Goal: Task Accomplishment & Management: Use online tool/utility

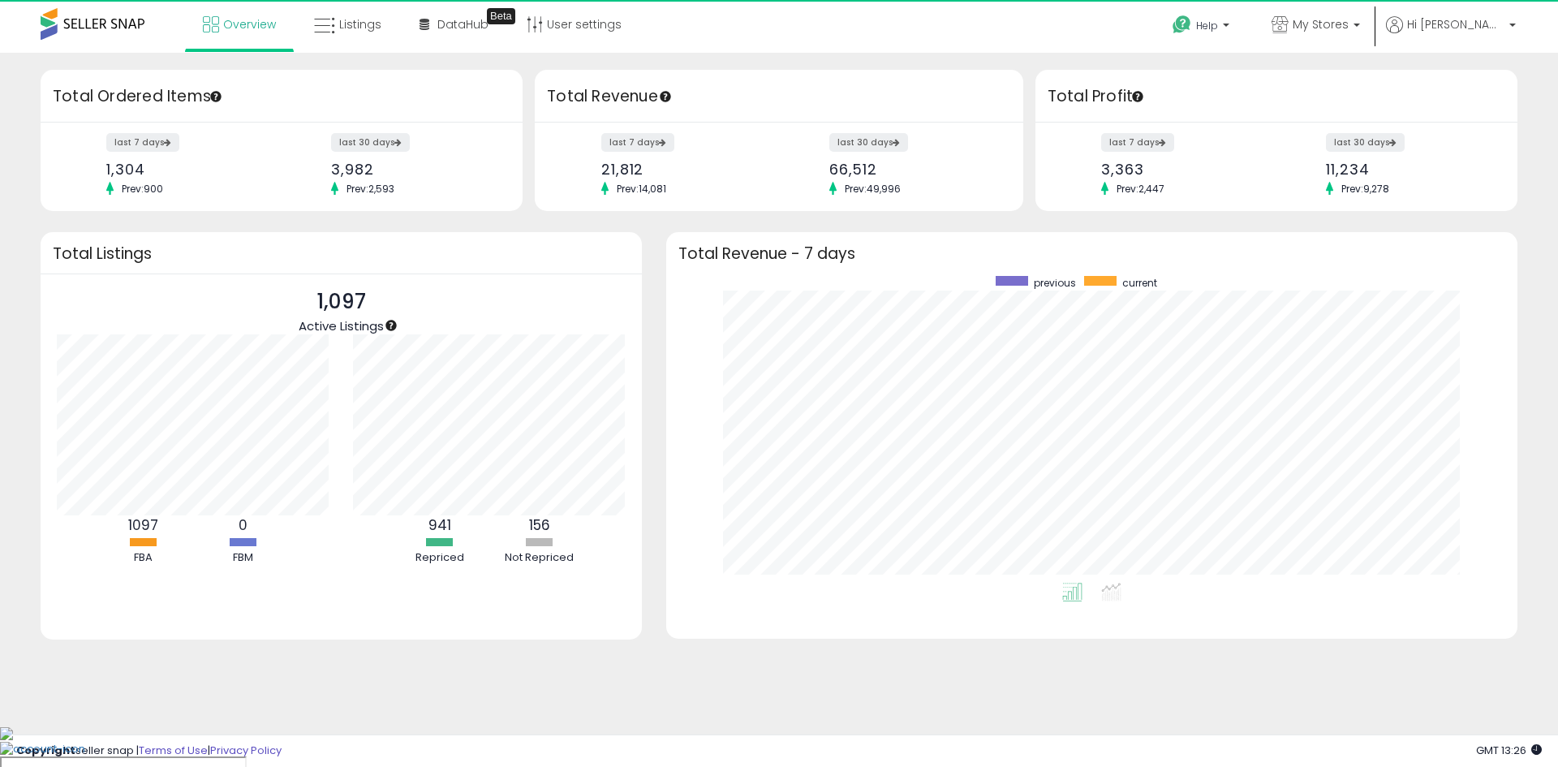
scroll to position [307, 819]
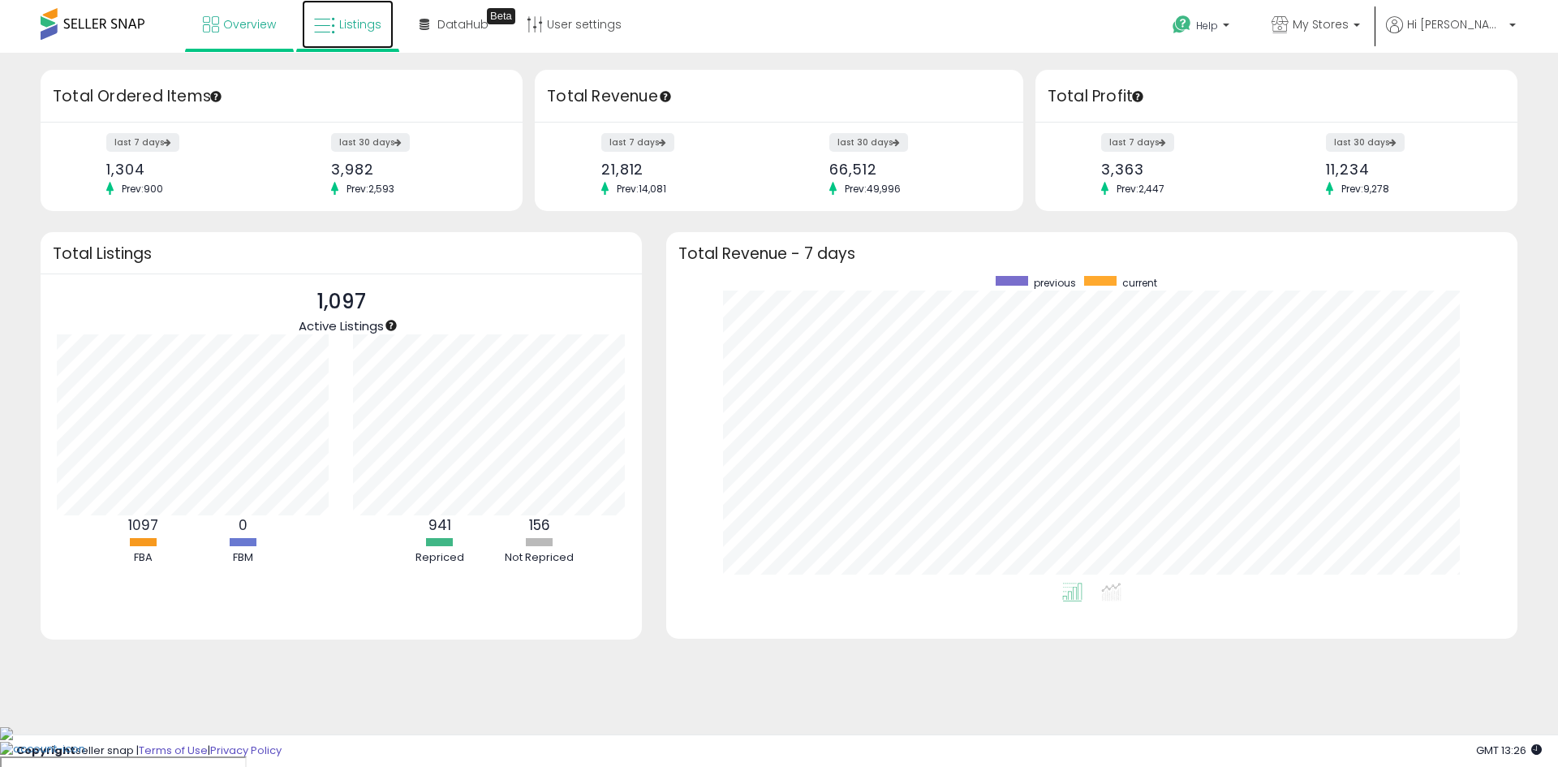
click at [332, 34] on icon at bounding box center [324, 25] width 21 height 21
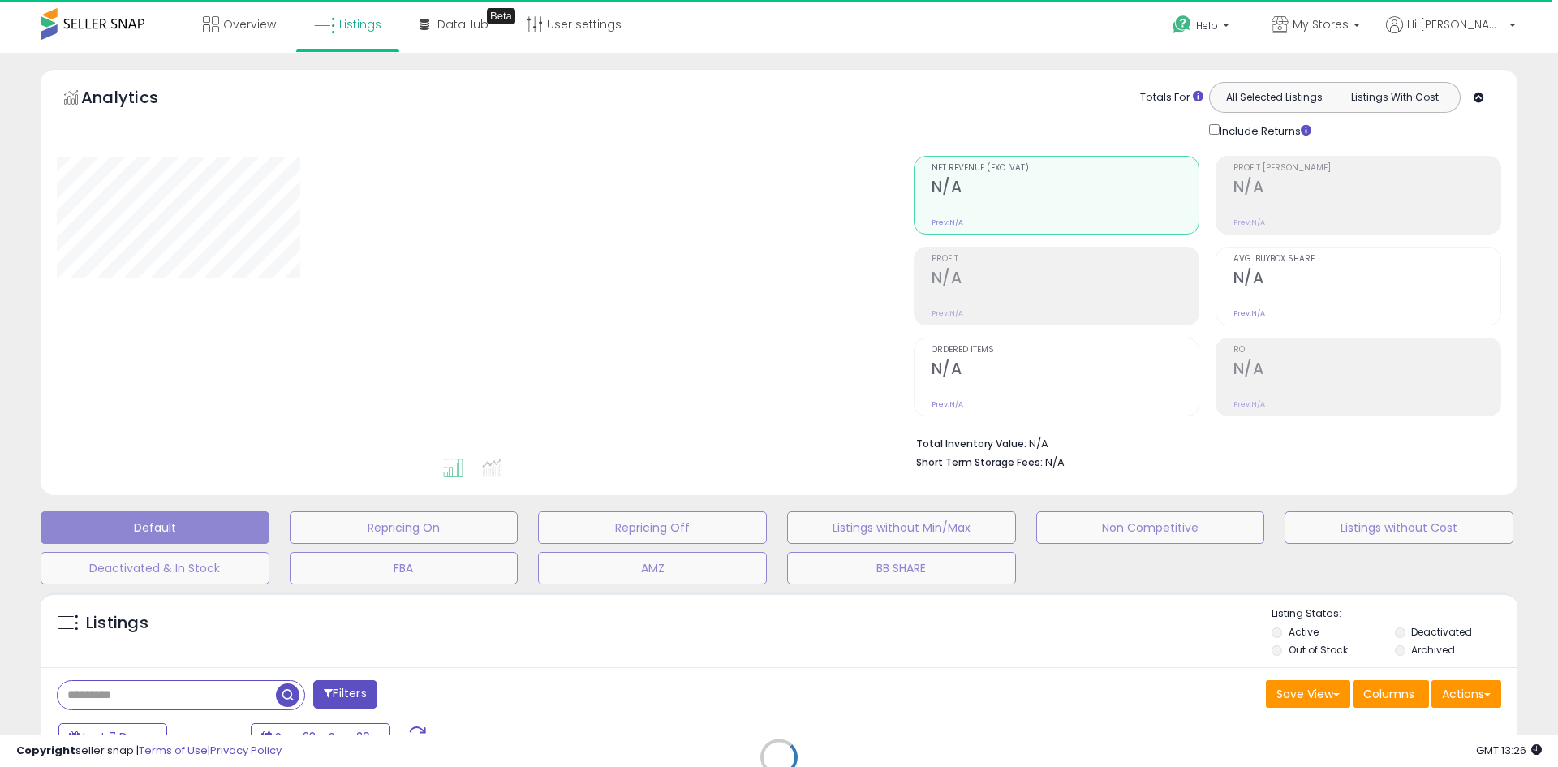
select select "**"
